Goal: Connect with others: Connect with other users

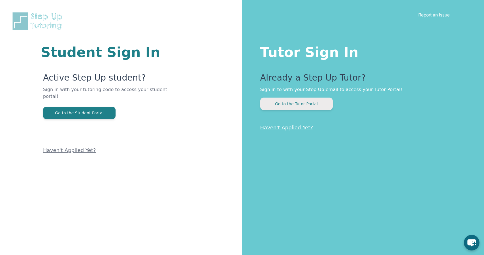
click at [270, 108] on button "Go to the Tutor Portal" at bounding box center [296, 103] width 73 height 12
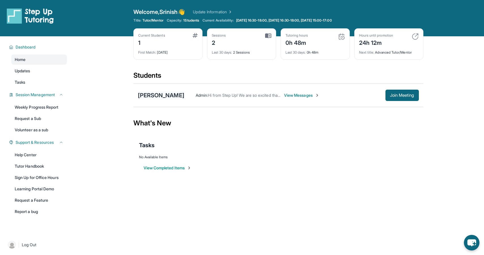
click at [153, 97] on div "[PERSON_NAME]" at bounding box center [161, 95] width 46 height 8
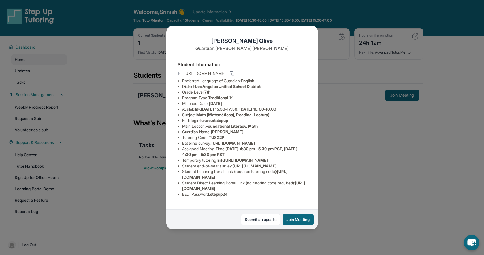
scroll to position [10, 0]
click at [301, 216] on button "Join Meeting" at bounding box center [298, 219] width 31 height 11
